Goal: Task Accomplishment & Management: Manage account settings

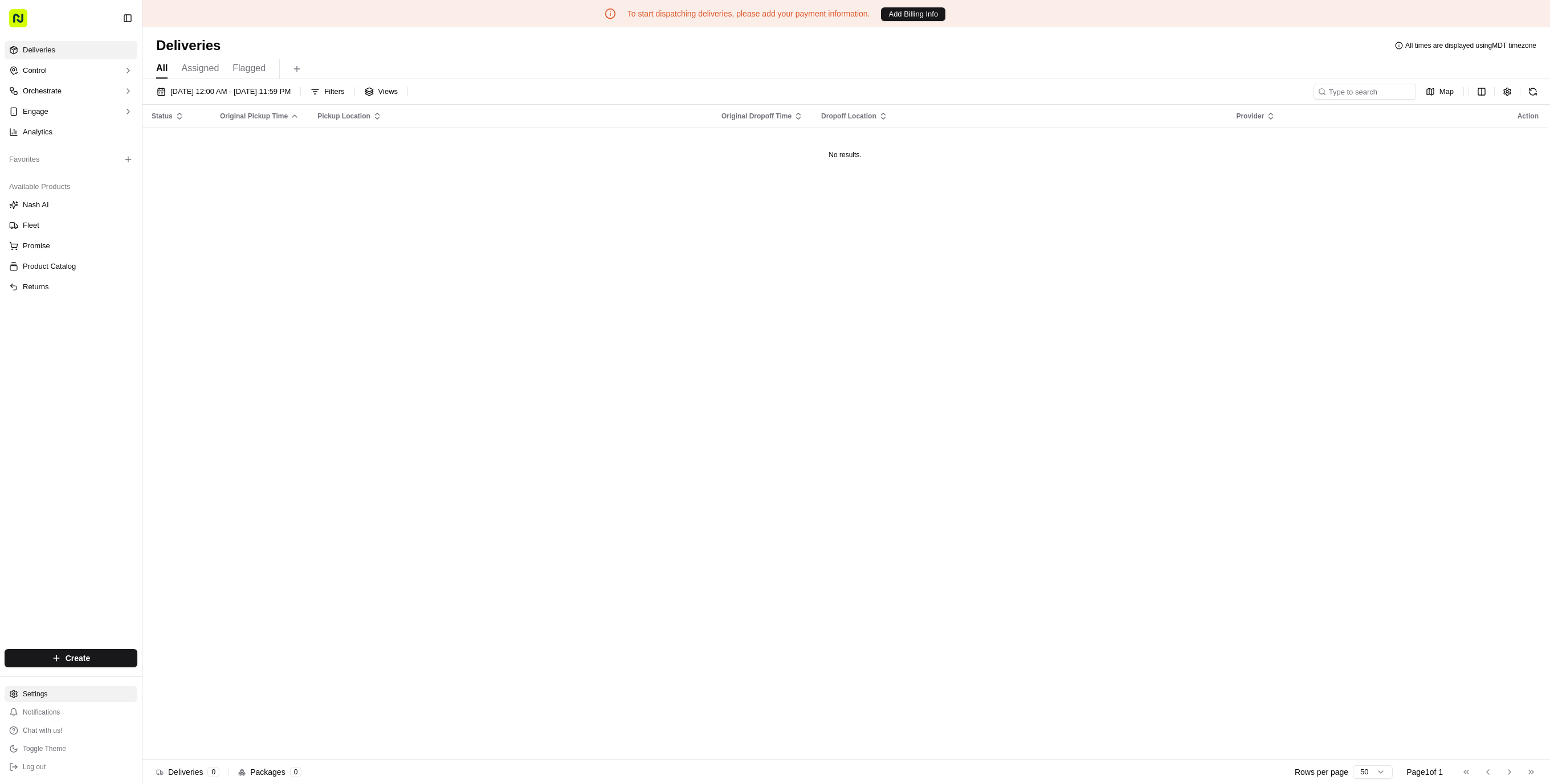
click at [56, 692] on html "To start dispatching deliveries, please add your payment information. Add Billi…" at bounding box center [775, 392] width 1550 height 784
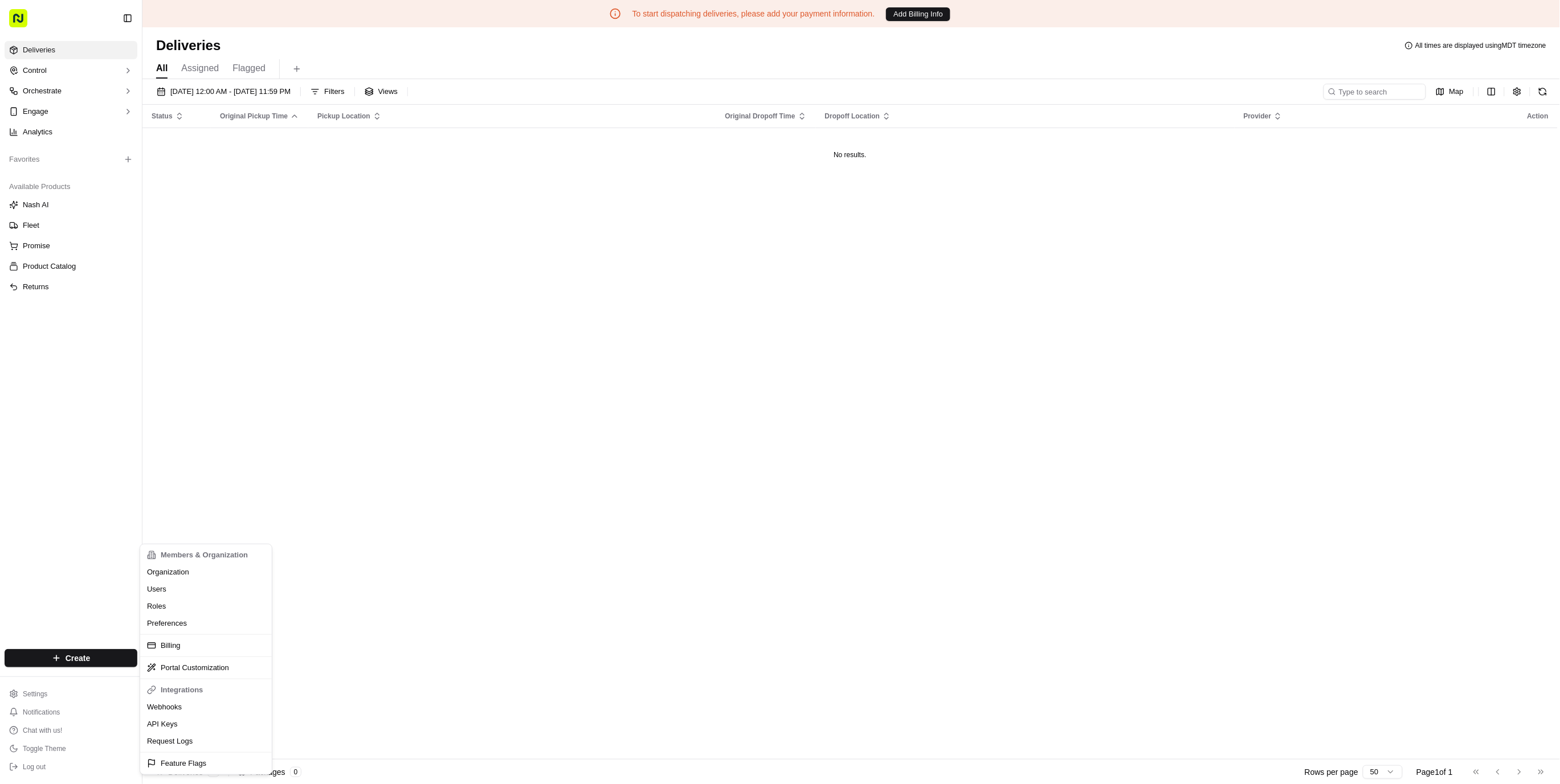
click at [119, 308] on html "To start dispatching deliveries, please add your payment information. Add Billi…" at bounding box center [780, 392] width 1560 height 784
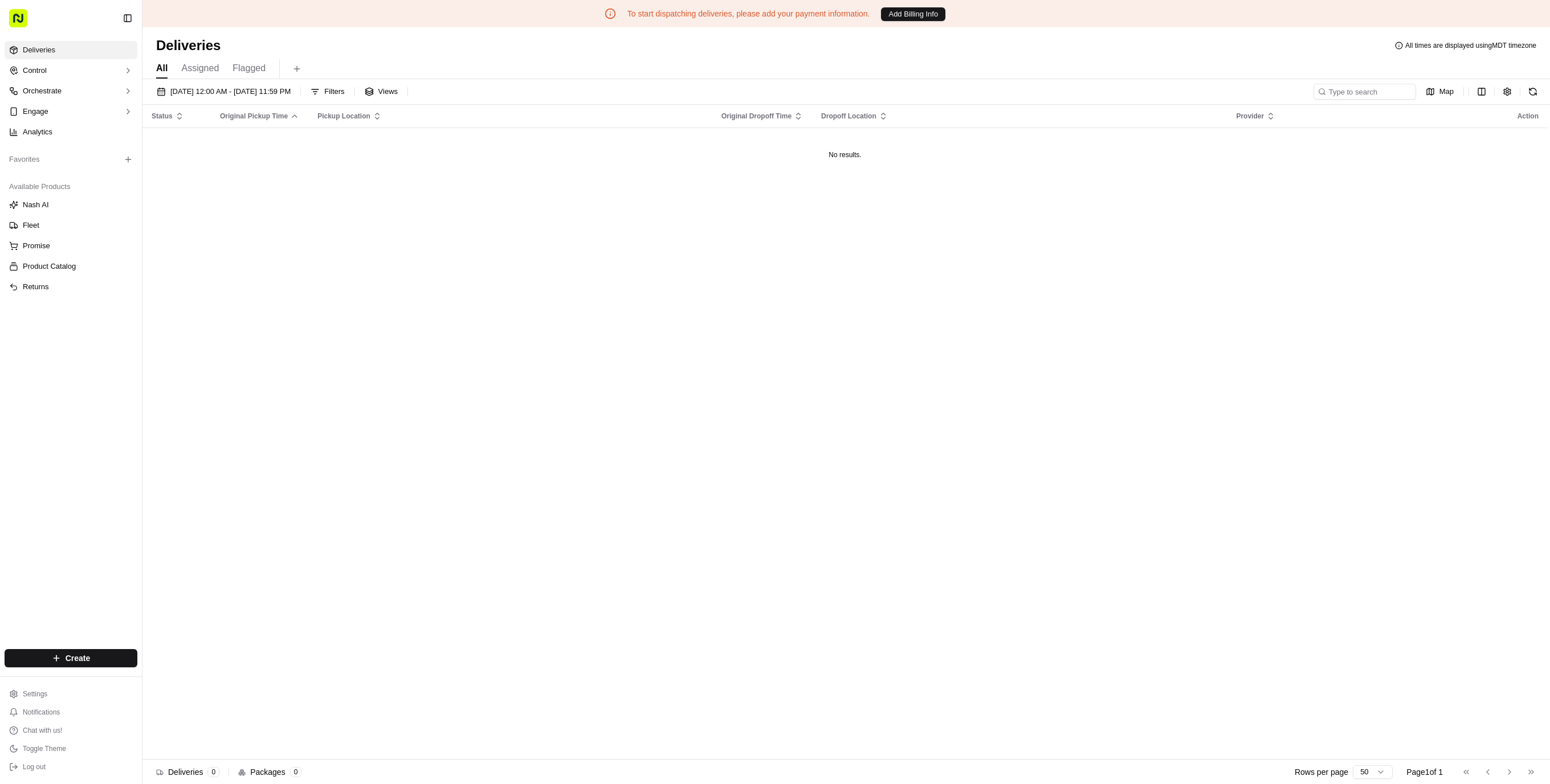
click at [64, 782] on div "Create Settings Notifications Chat with us! Toggle Theme Log out" at bounding box center [71, 712] width 142 height 144
click at [62, 771] on button "Log out" at bounding box center [70, 766] width 133 height 16
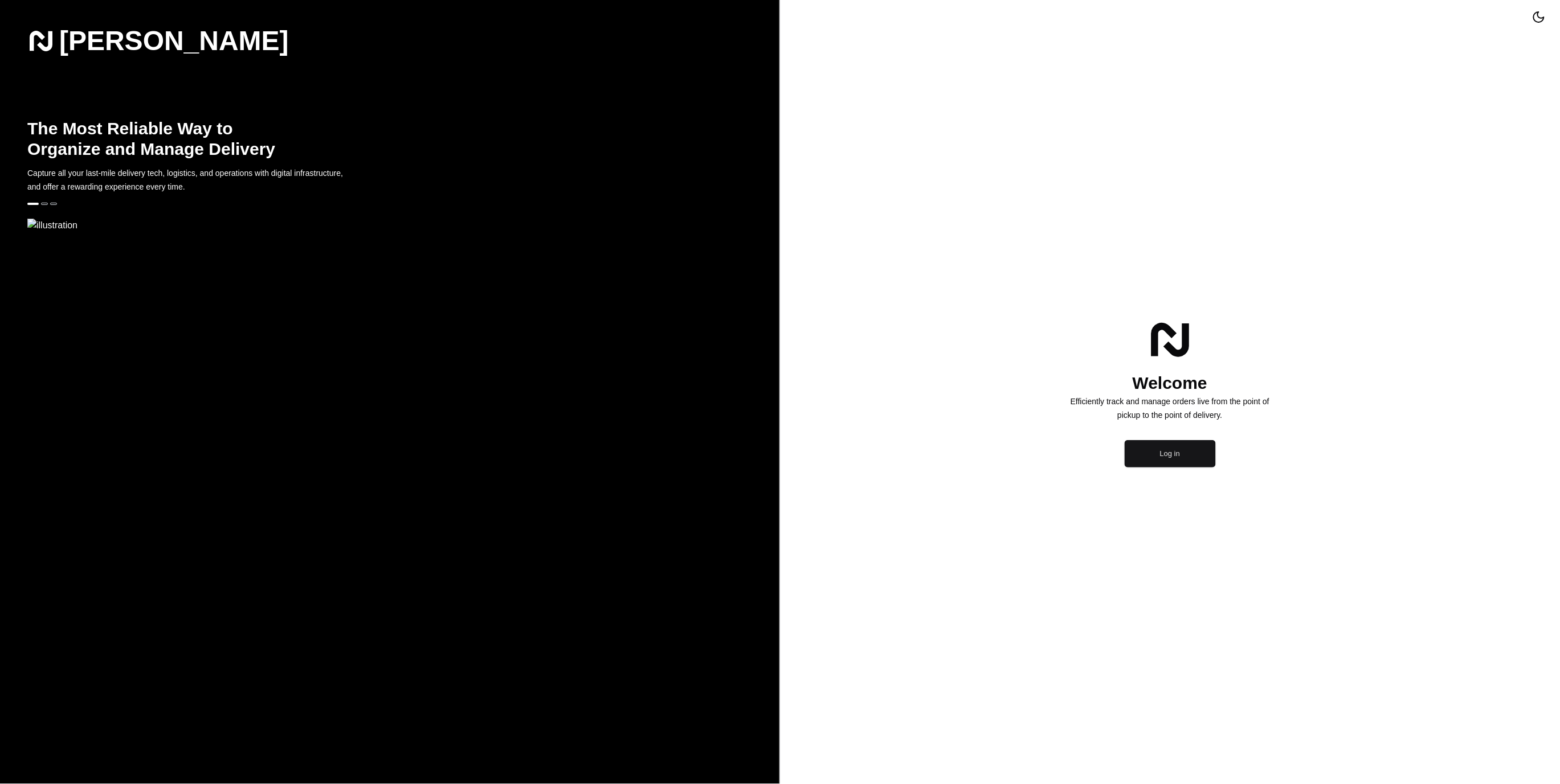
drag, startPoint x: 1167, startPoint y: 461, endPoint x: 1170, endPoint y: 476, distance: 15.3
click at [1168, 463] on div "Welcome Efficiently track and manage orders live from the point of pickup to th…" at bounding box center [1170, 392] width 780 height 784
click at [1170, 468] on button "Log in" at bounding box center [1170, 454] width 91 height 28
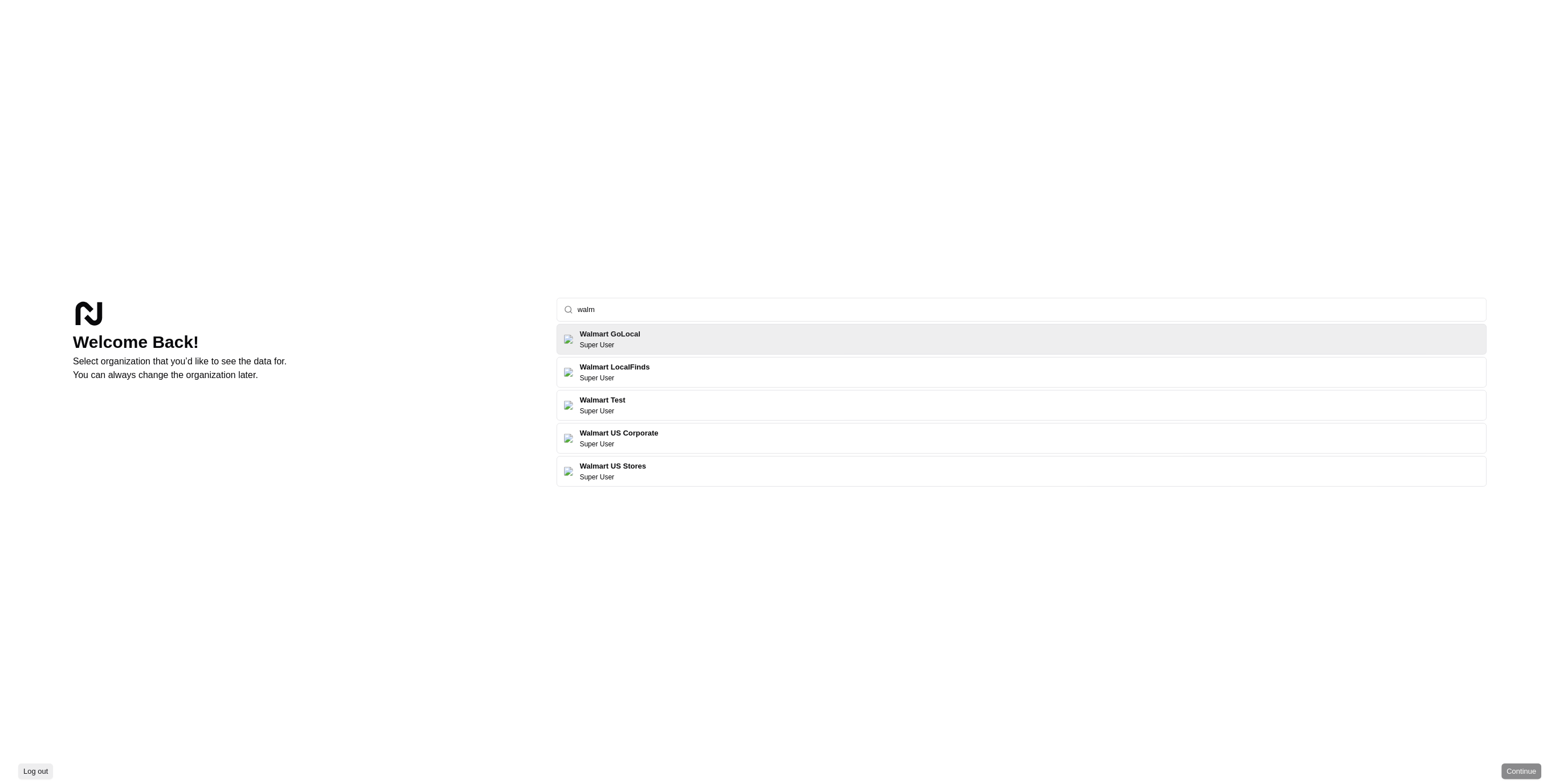
type input "walm"
click at [772, 346] on div "Walmart GoLocal Super User" at bounding box center [1022, 339] width 931 height 31
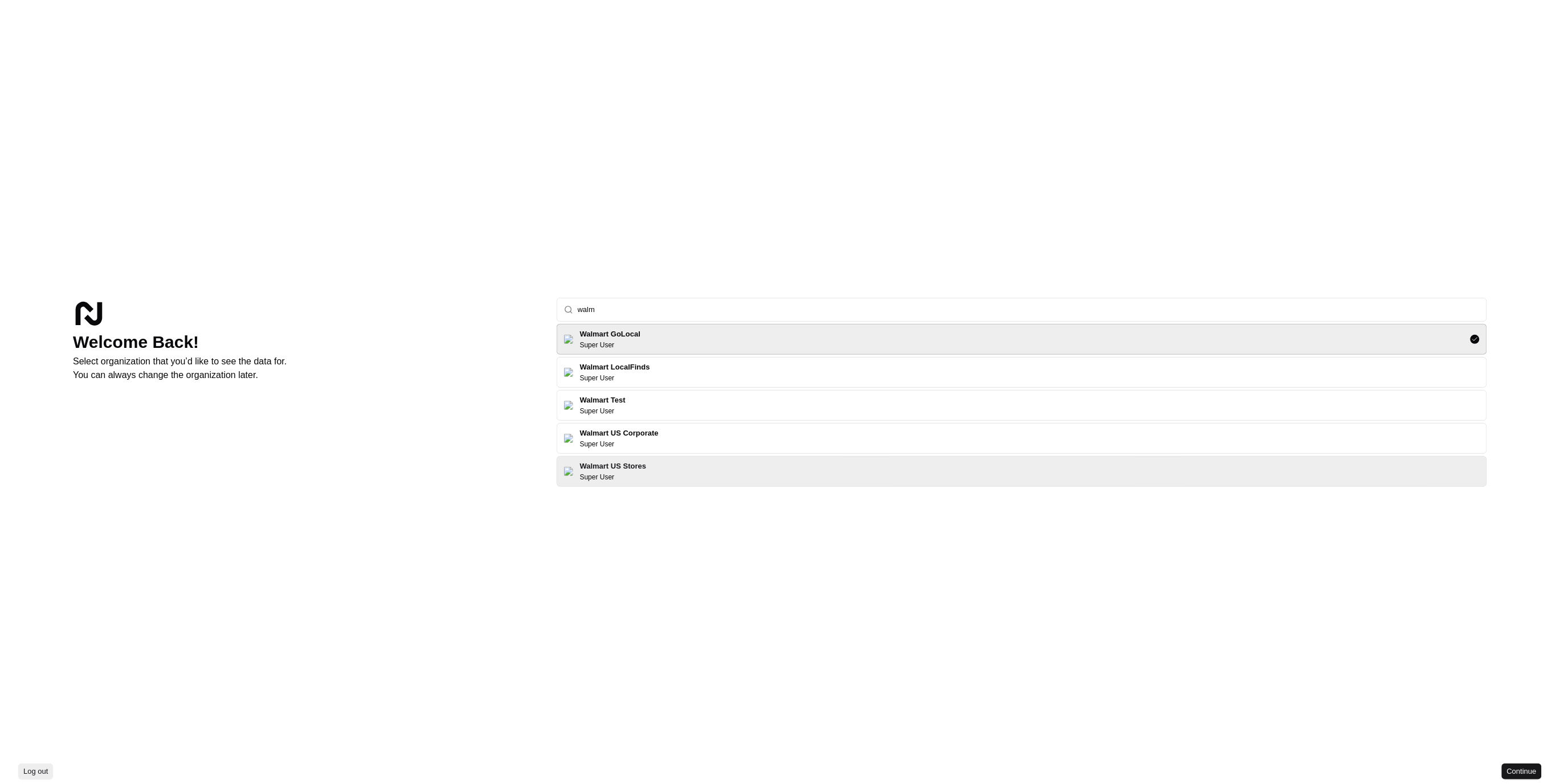
click at [668, 476] on div "Walmart US Stores Super User" at bounding box center [1022, 471] width 931 height 31
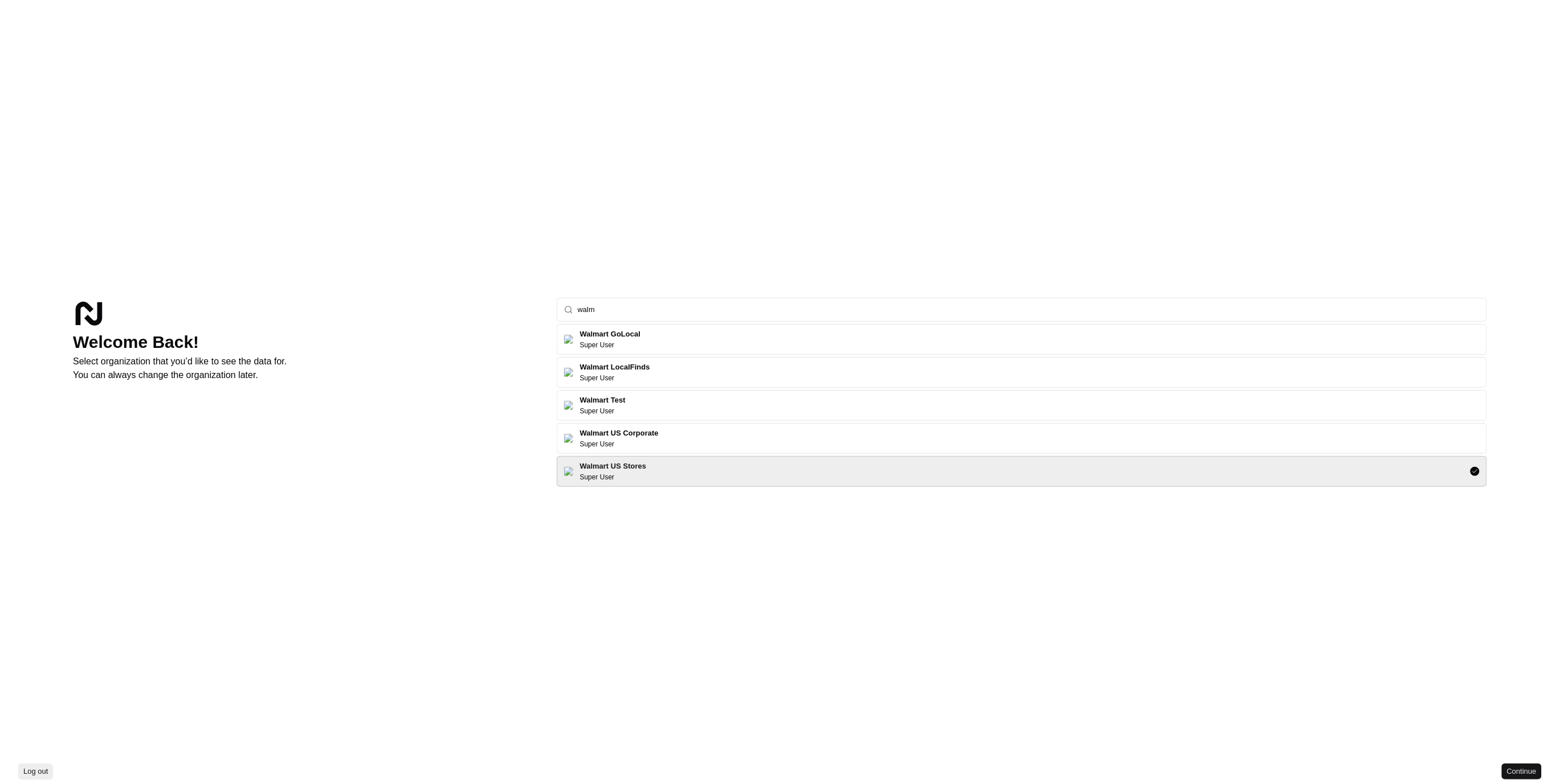
click at [1517, 775] on button "Continue" at bounding box center [1522, 771] width 40 height 16
